Goal: Information Seeking & Learning: Learn about a topic

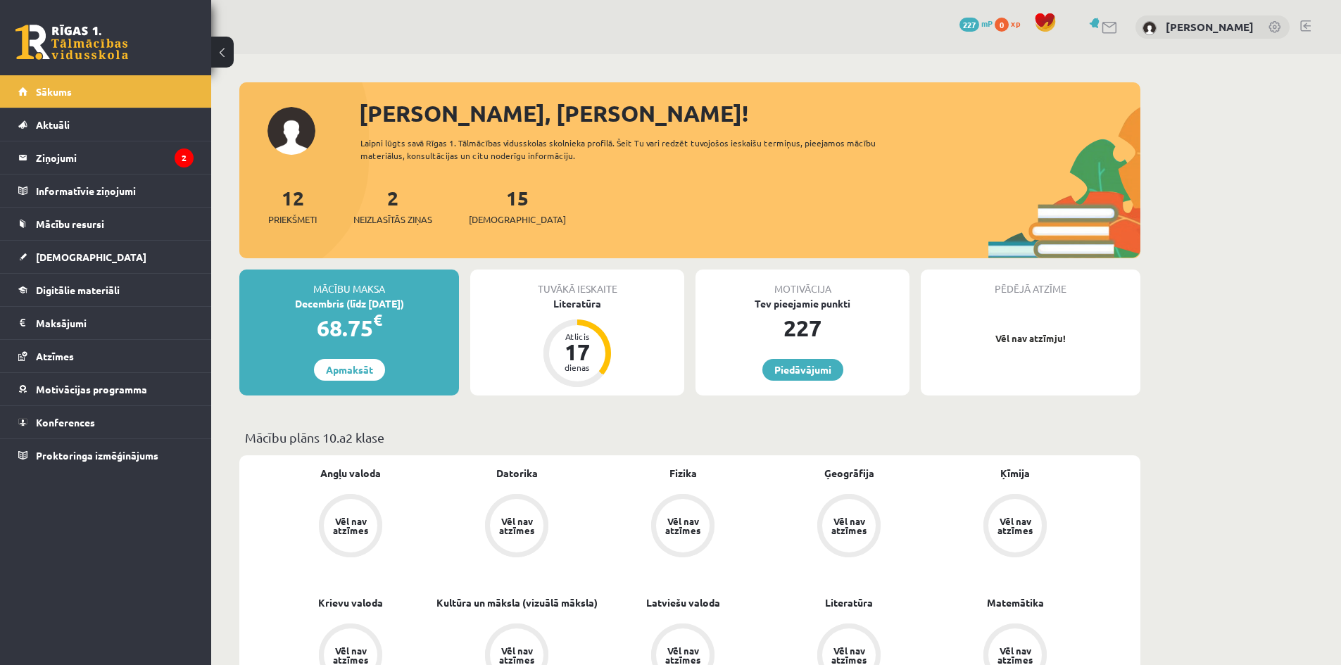
click at [78, 160] on legend "Ziņojumi 2" at bounding box center [115, 157] width 158 height 32
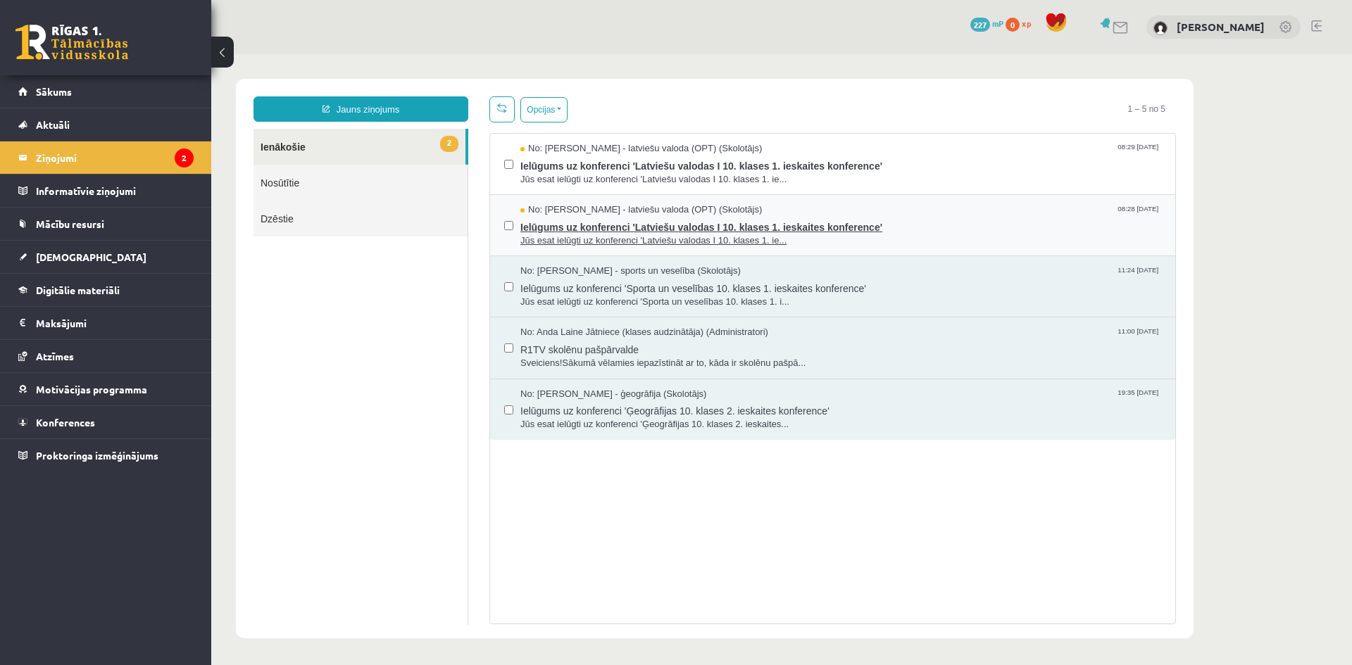
click at [933, 239] on span "Jūs esat ielūgti uz konferenci 'Latviešu valodas I 10. klases 1. ie..." at bounding box center [840, 240] width 641 height 13
click at [909, 244] on span "Jūs esat ielūgti uz konferenci 'Latviešu valodas I 10. klases 1. ie..." at bounding box center [840, 240] width 641 height 13
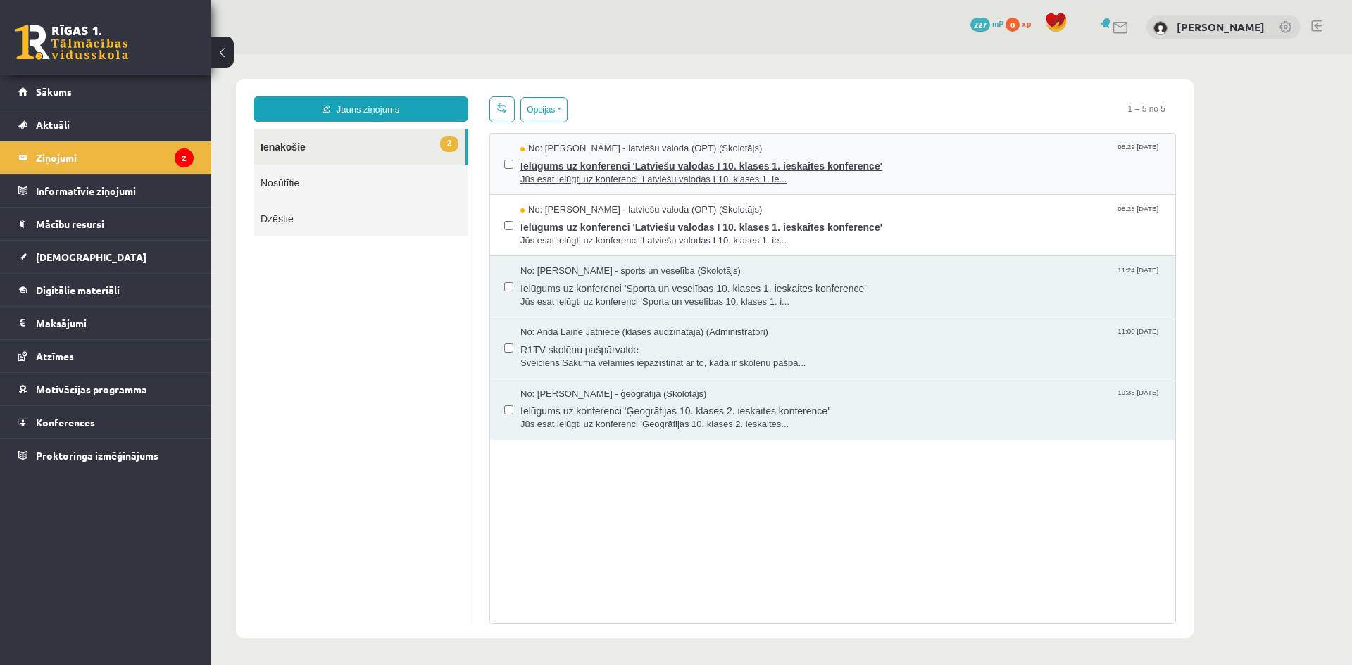
click at [969, 183] on span "Jūs esat ielūgti uz konferenci 'Latviešu valodas I 10. klases 1. ie..." at bounding box center [840, 179] width 641 height 13
click at [505, 241] on div at bounding box center [508, 225] width 9 height 44
click at [957, 248] on div "No: [PERSON_NAME] - latviešu valoda (OPT) (Skolotājs) 08:28 [DATE] Ielūgums uz …" at bounding box center [832, 225] width 685 height 61
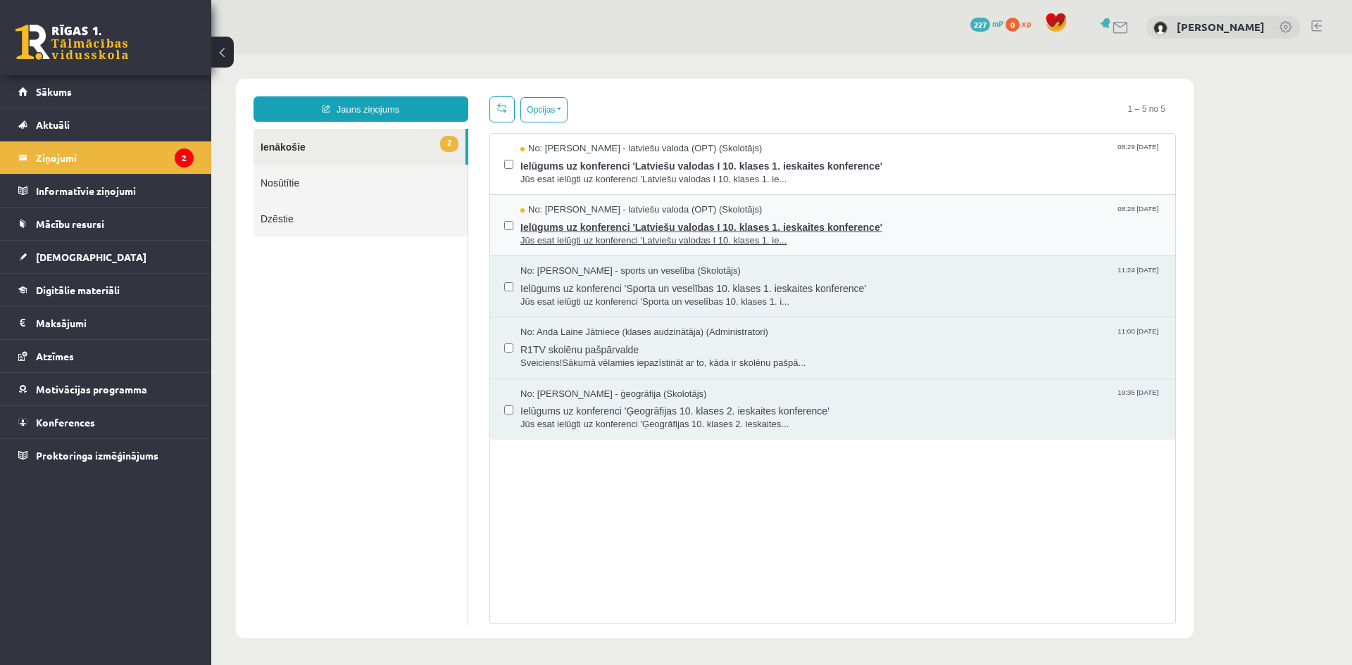
click at [942, 229] on span "Ielūgums uz konferenci 'Latviešu valodas I 10. klases 1. ieskaites konference'" at bounding box center [840, 226] width 641 height 18
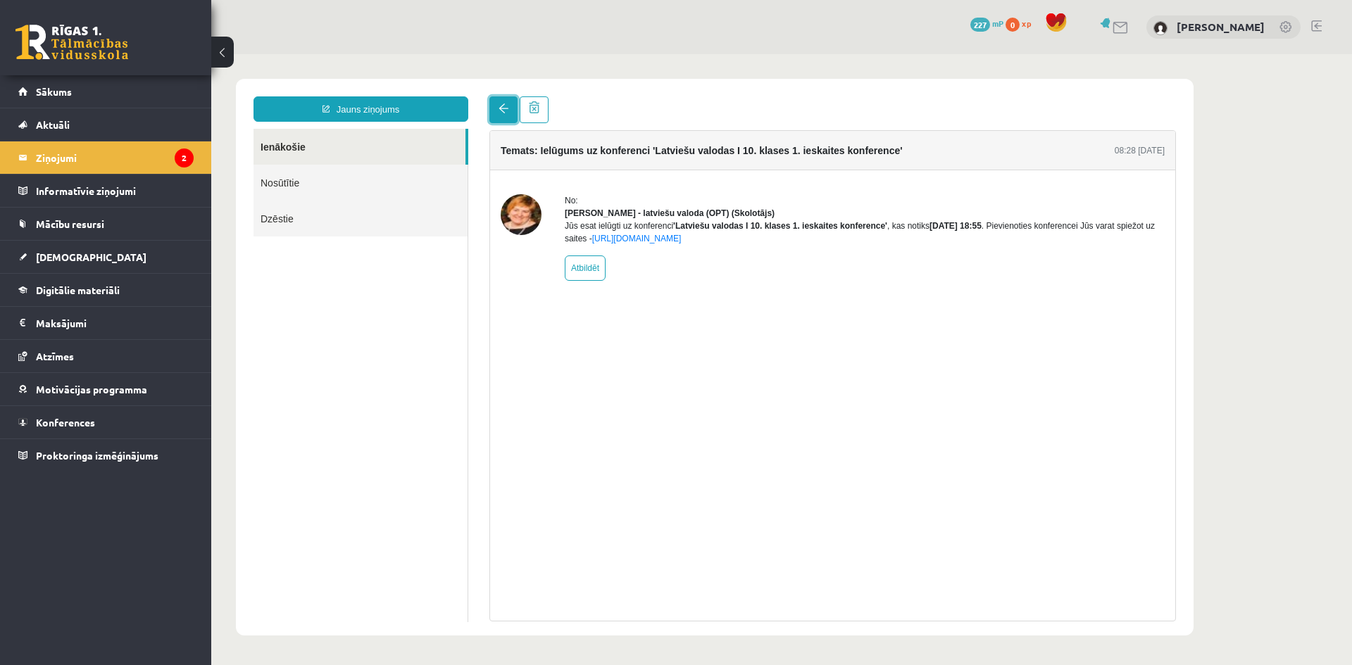
click at [500, 106] on span at bounding box center [503, 108] width 10 height 10
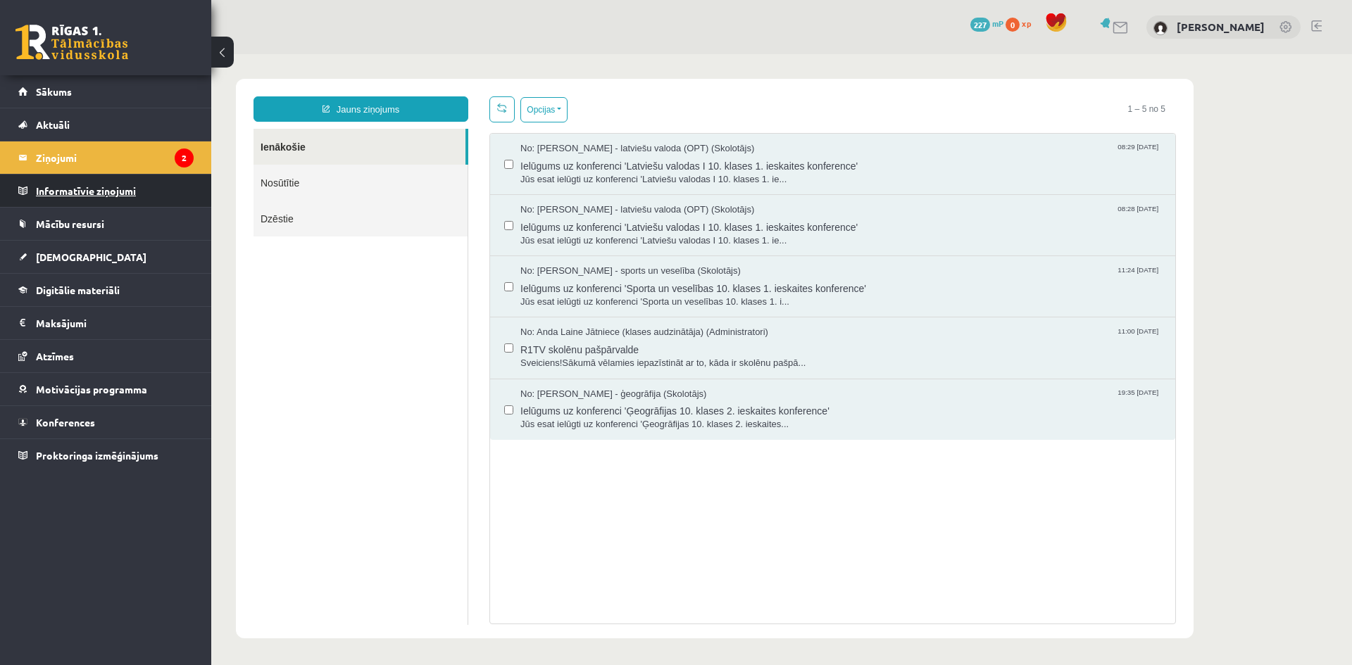
click at [160, 202] on legend "Informatīvie ziņojumi 0" at bounding box center [115, 191] width 158 height 32
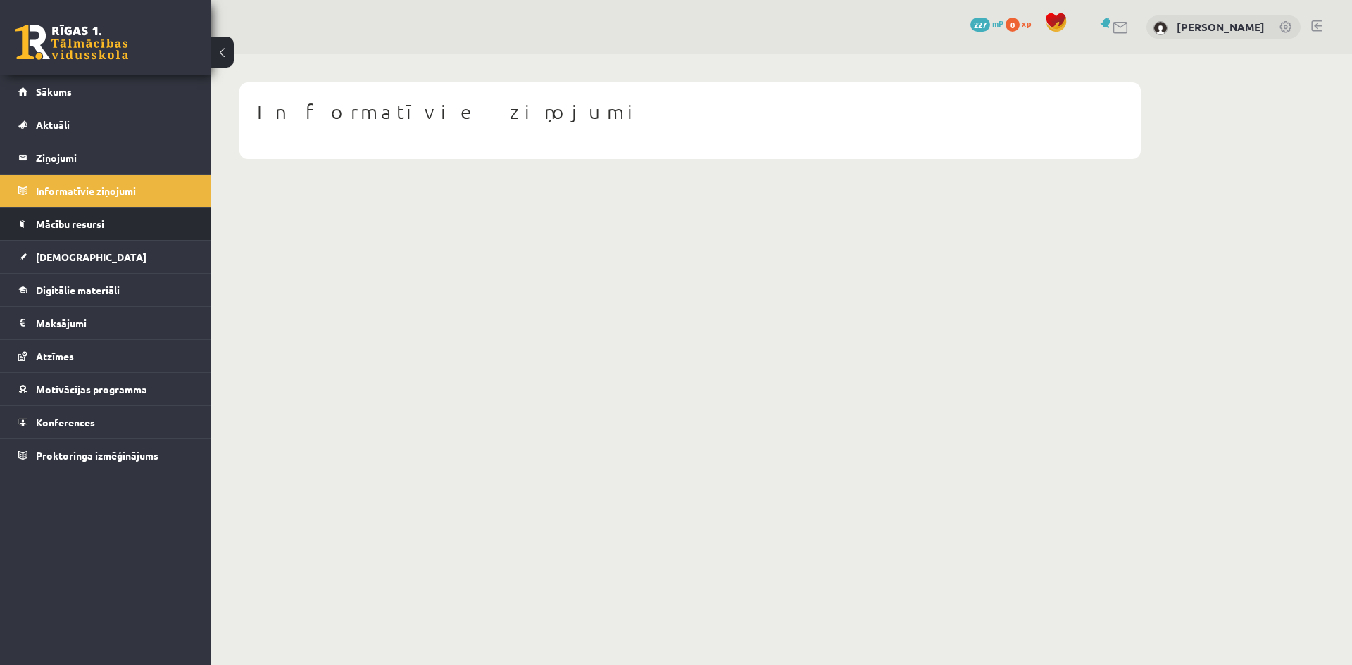
click at [150, 230] on link "Mācību resursi" at bounding box center [105, 224] width 175 height 32
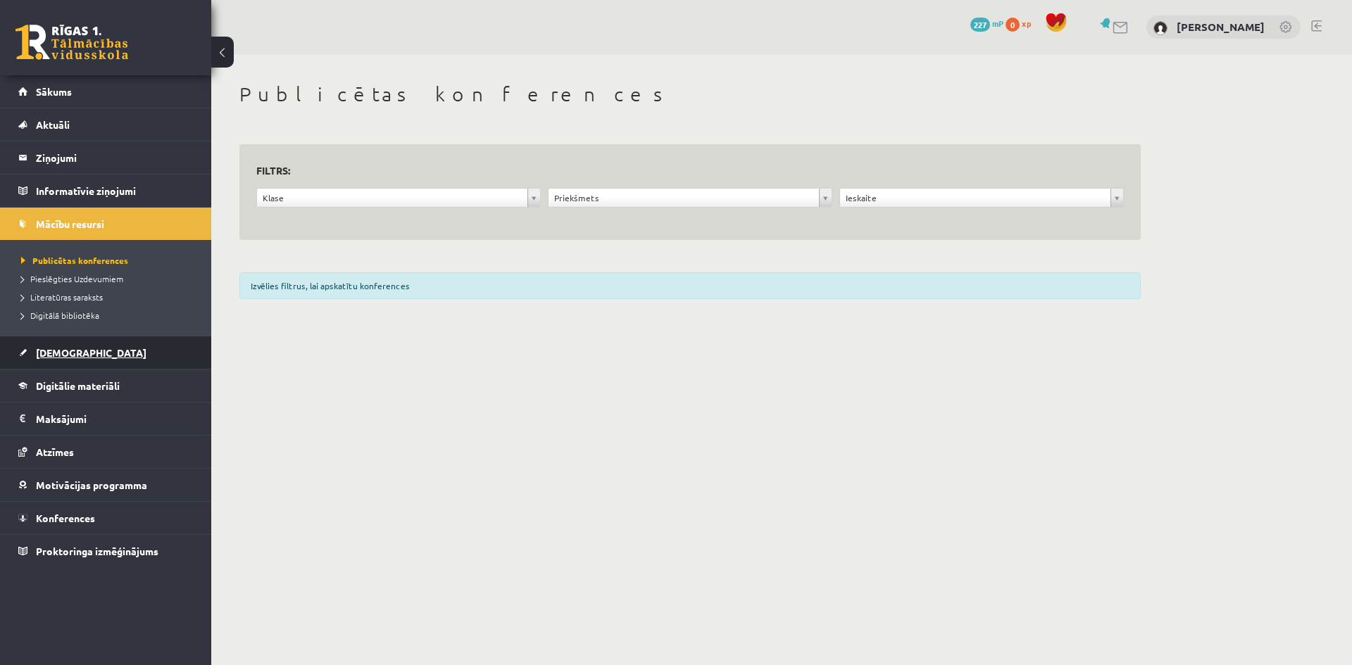
click at [103, 360] on link "[DEMOGRAPHIC_DATA]" at bounding box center [105, 352] width 175 height 32
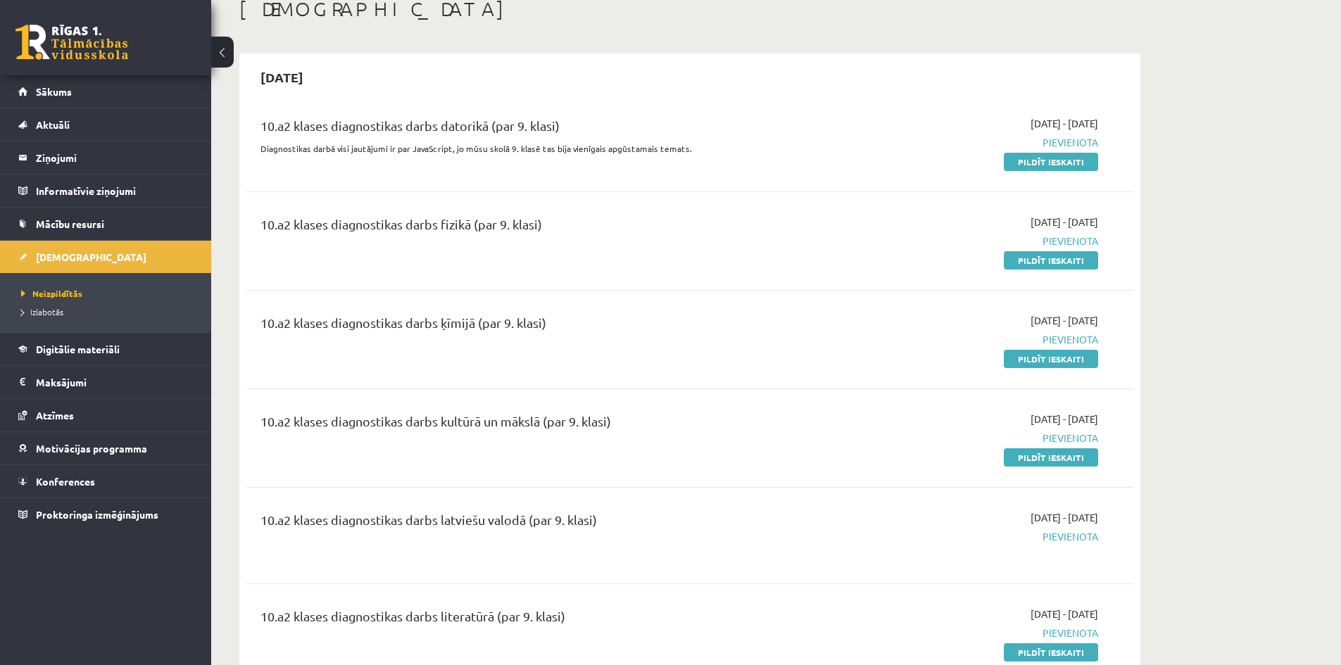
scroll to position [70, 0]
